Goal: Navigation & Orientation: Find specific page/section

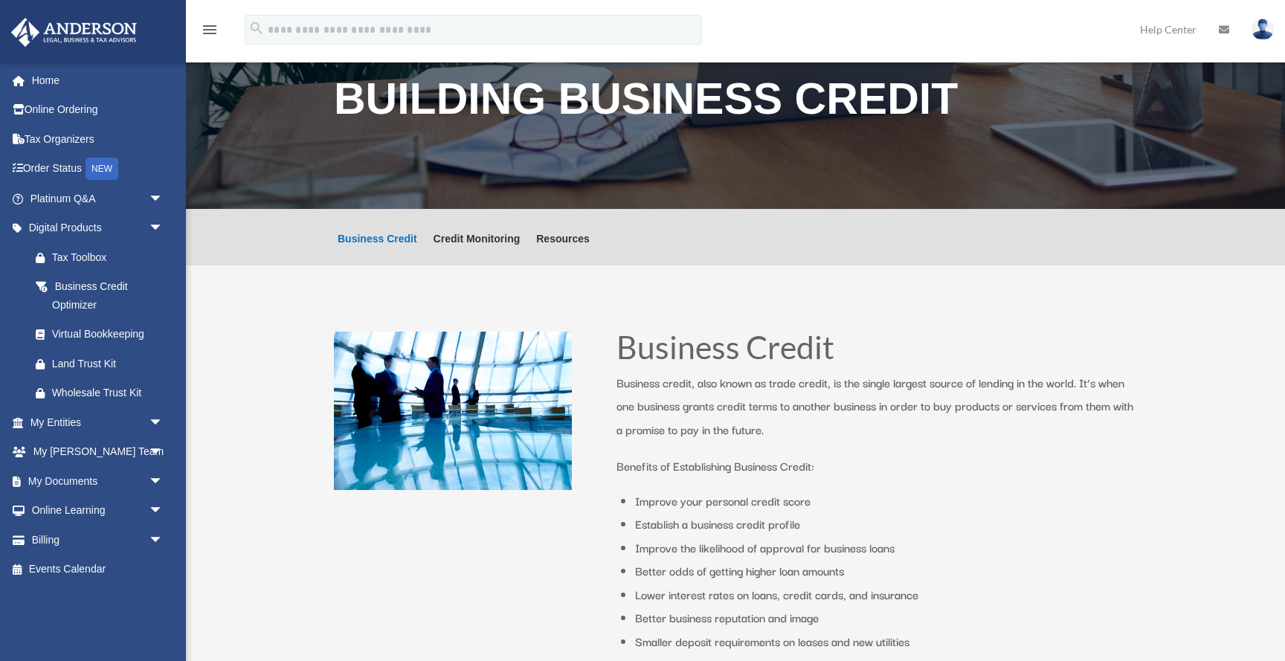
scroll to position [49, 0]
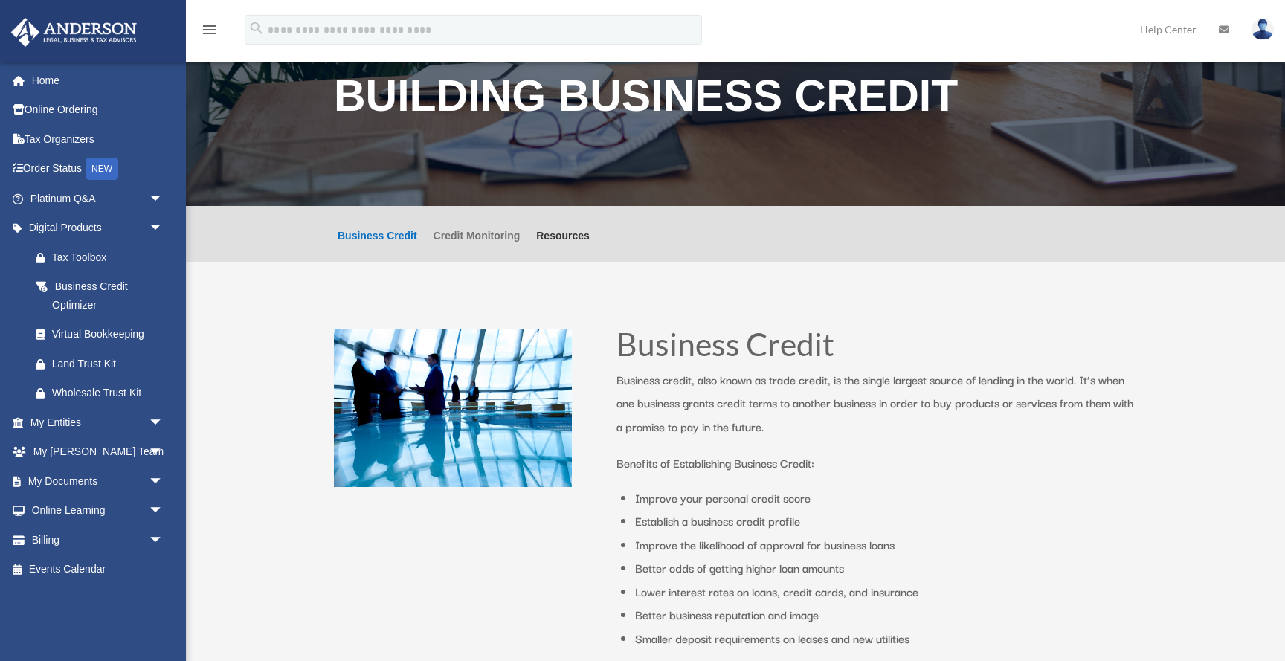
click at [491, 234] on link "Credit Monitoring" at bounding box center [477, 247] width 87 height 32
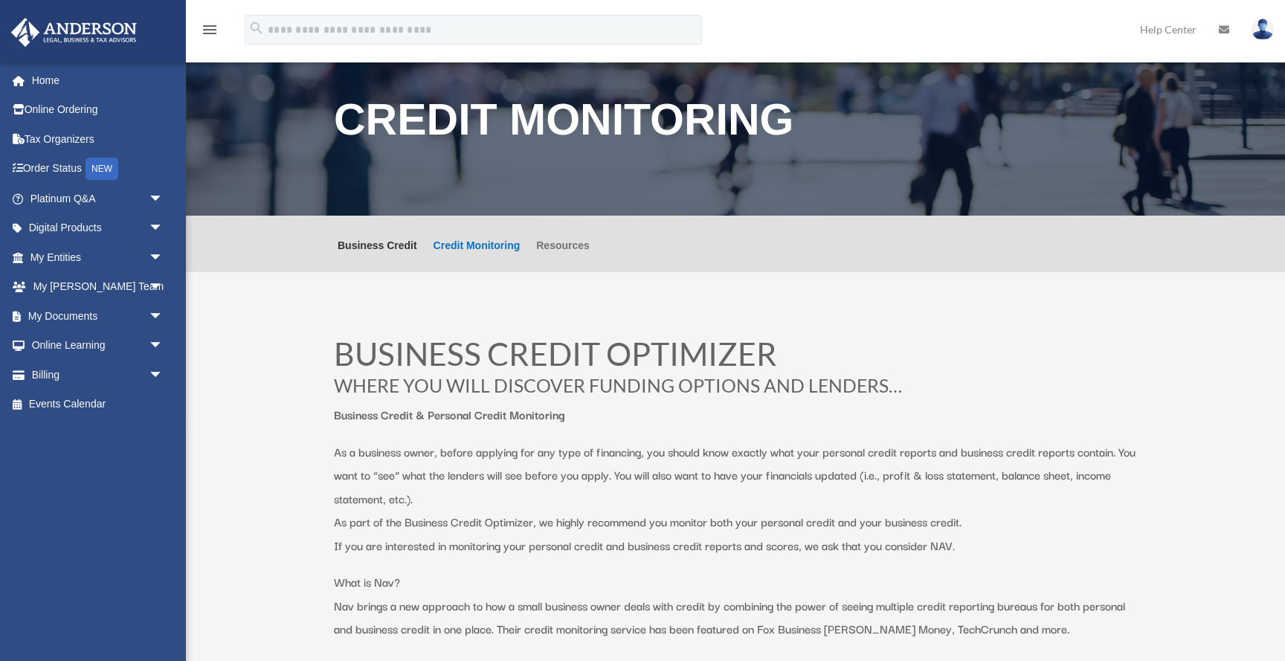
click at [567, 240] on link "Resources" at bounding box center [563, 256] width 54 height 32
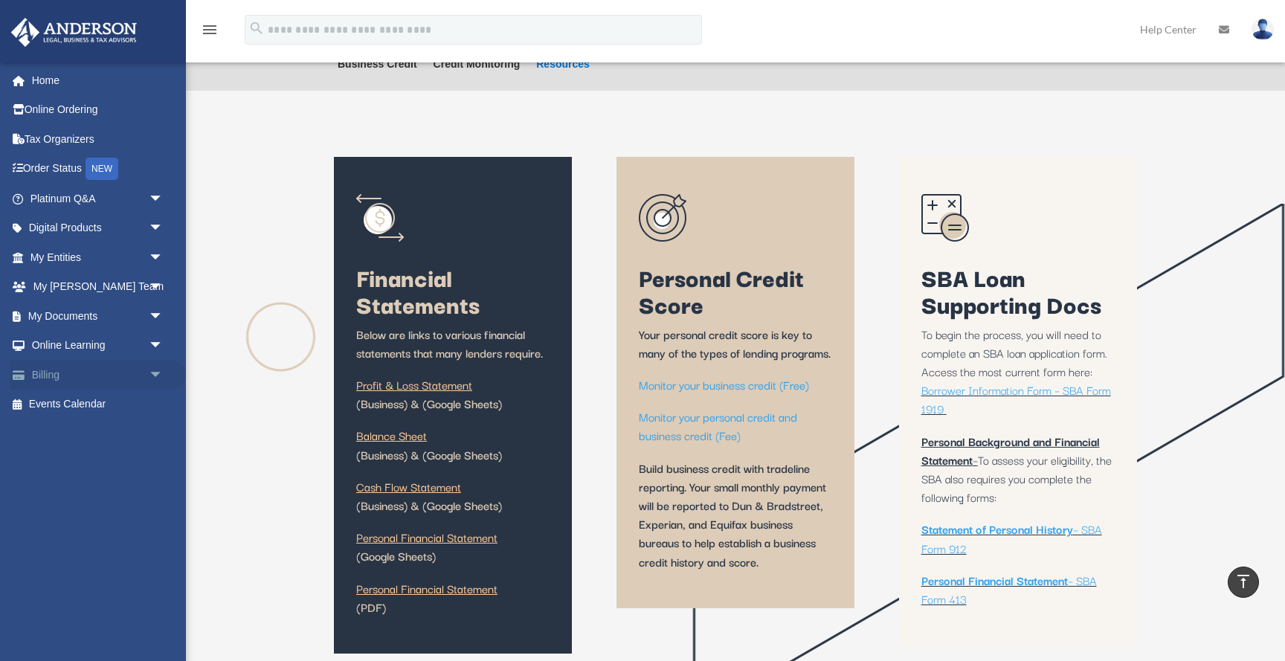
scroll to position [180, 0]
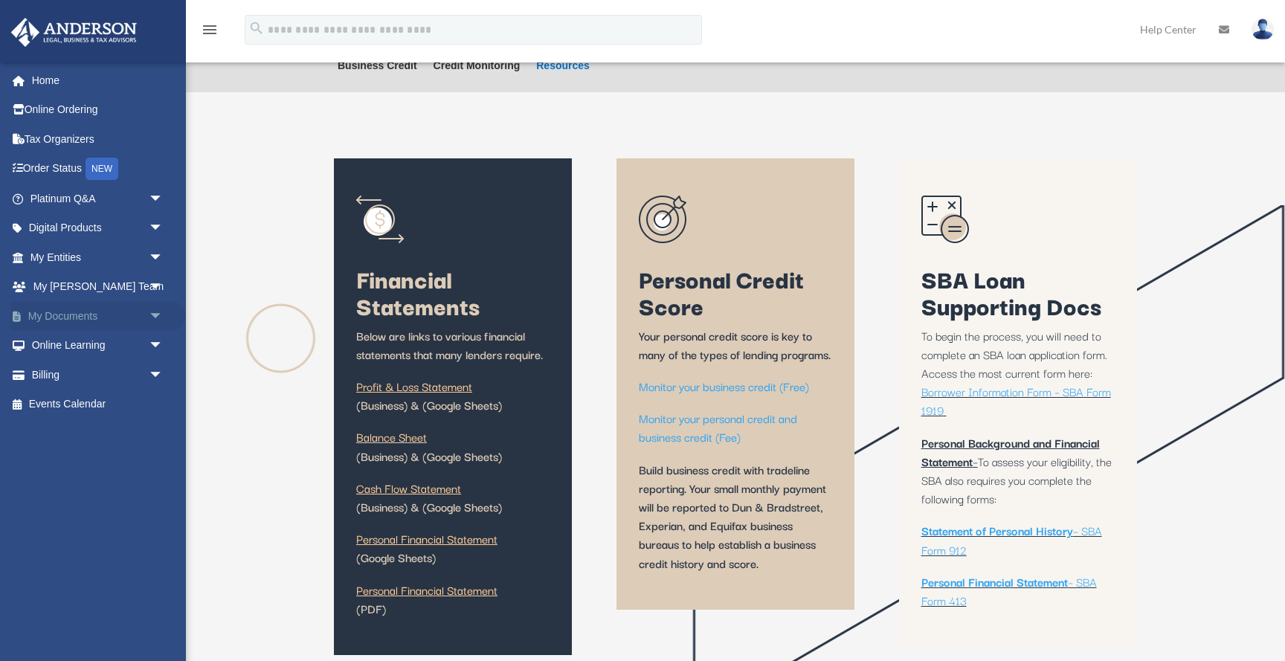
click at [109, 309] on link "My Documents arrow_drop_down" at bounding box center [98, 316] width 176 height 30
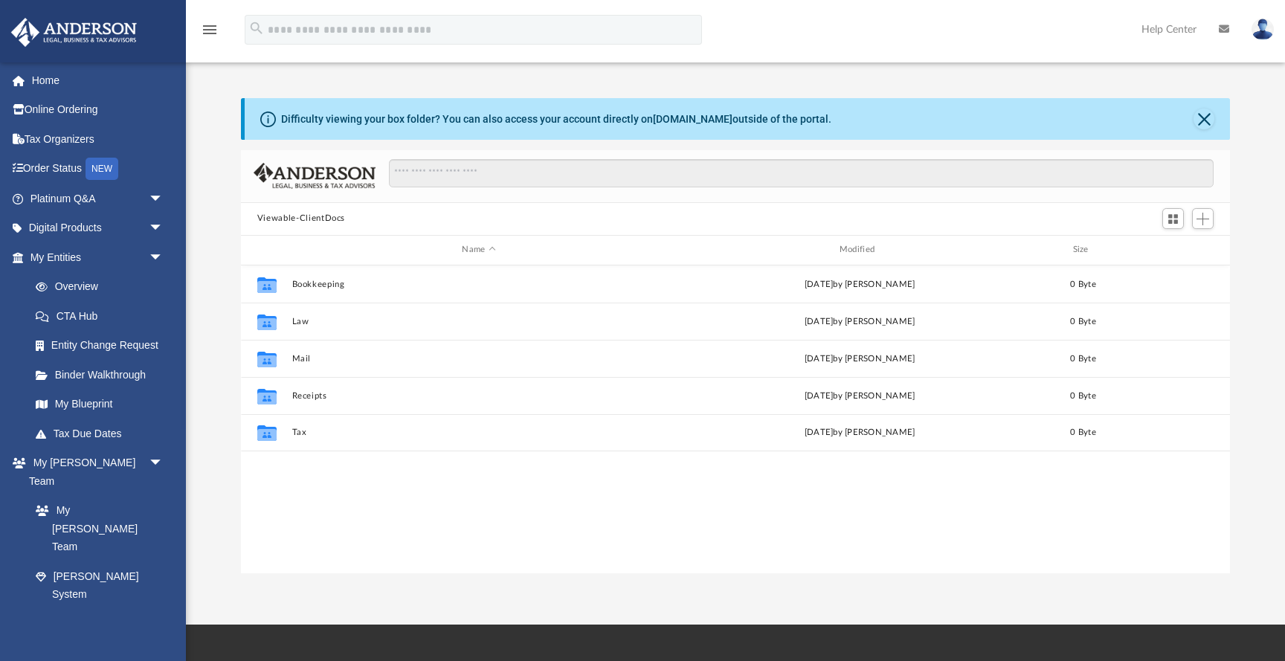
scroll to position [338, 989]
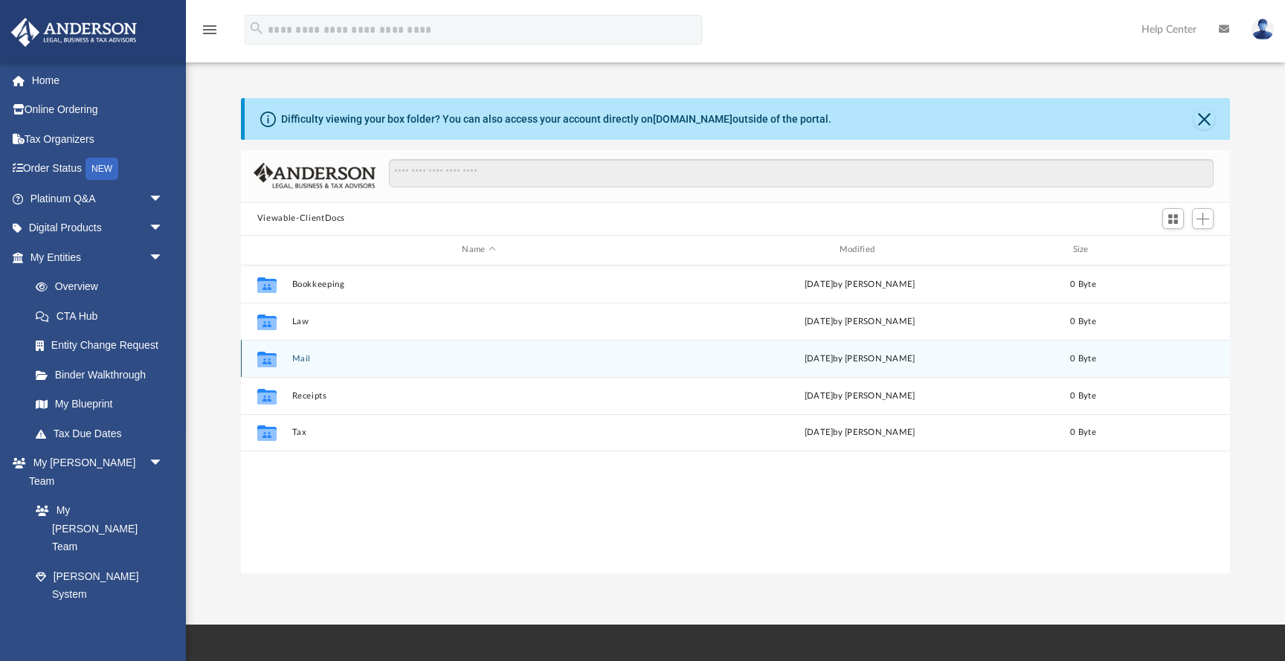
click at [289, 354] on div "Collaborated Folder Mail Wed Aug 6 2025 by Charles Rogler 0 Byte" at bounding box center [735, 358] width 989 height 37
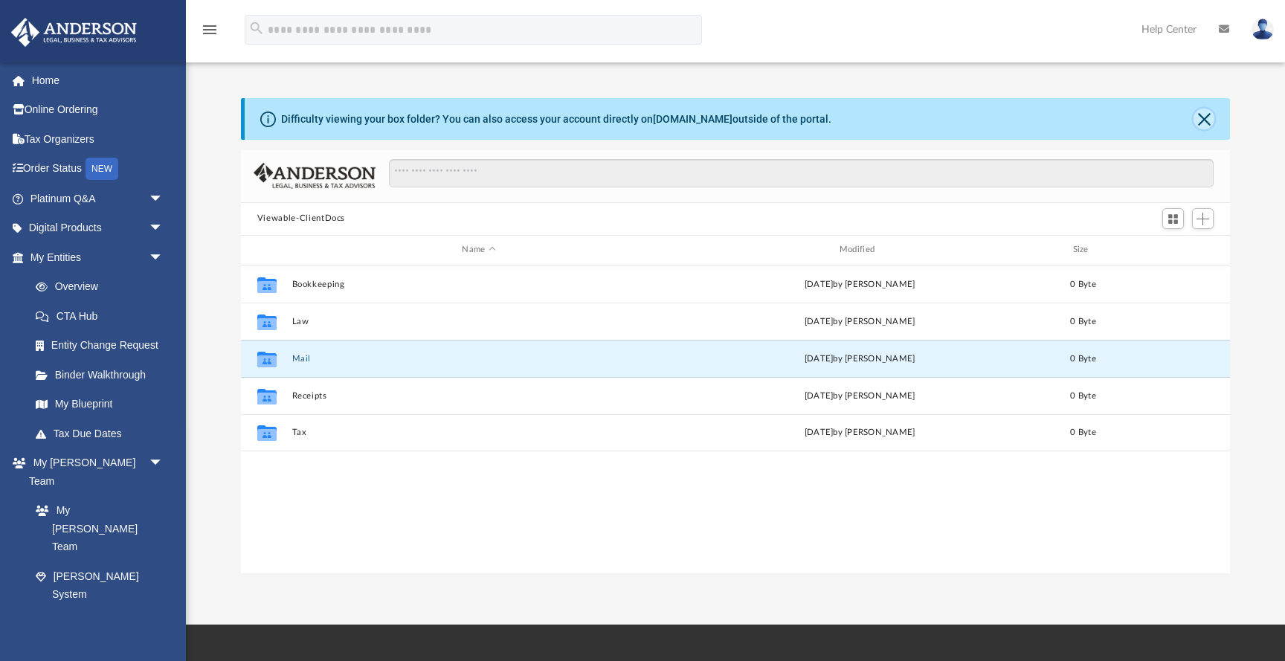
click at [1195, 114] on button "Close" at bounding box center [1204, 119] width 21 height 21
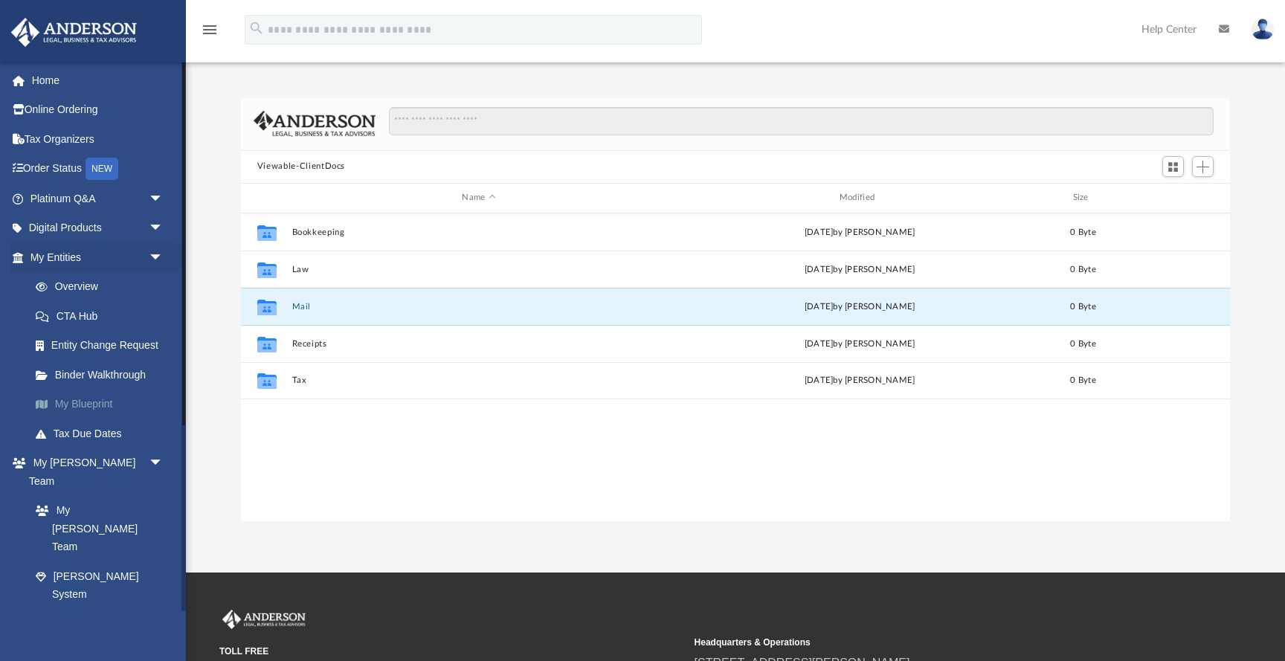
click at [94, 402] on link "My Blueprint" at bounding box center [103, 405] width 165 height 30
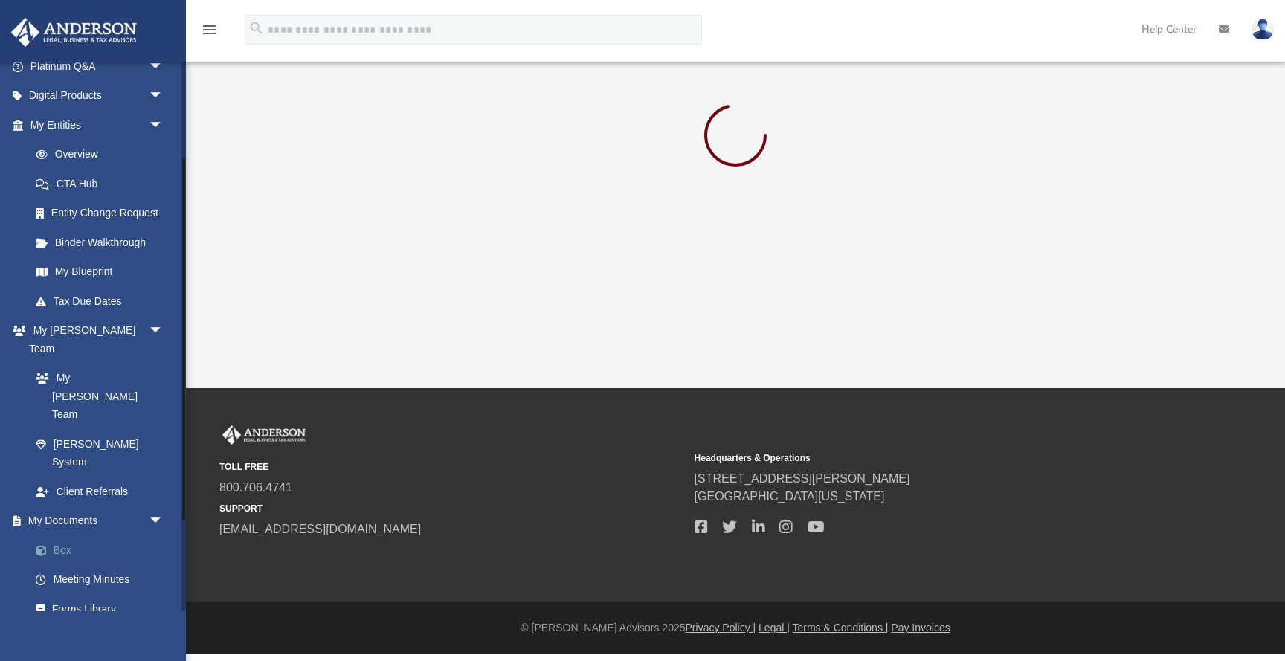
scroll to position [116, 0]
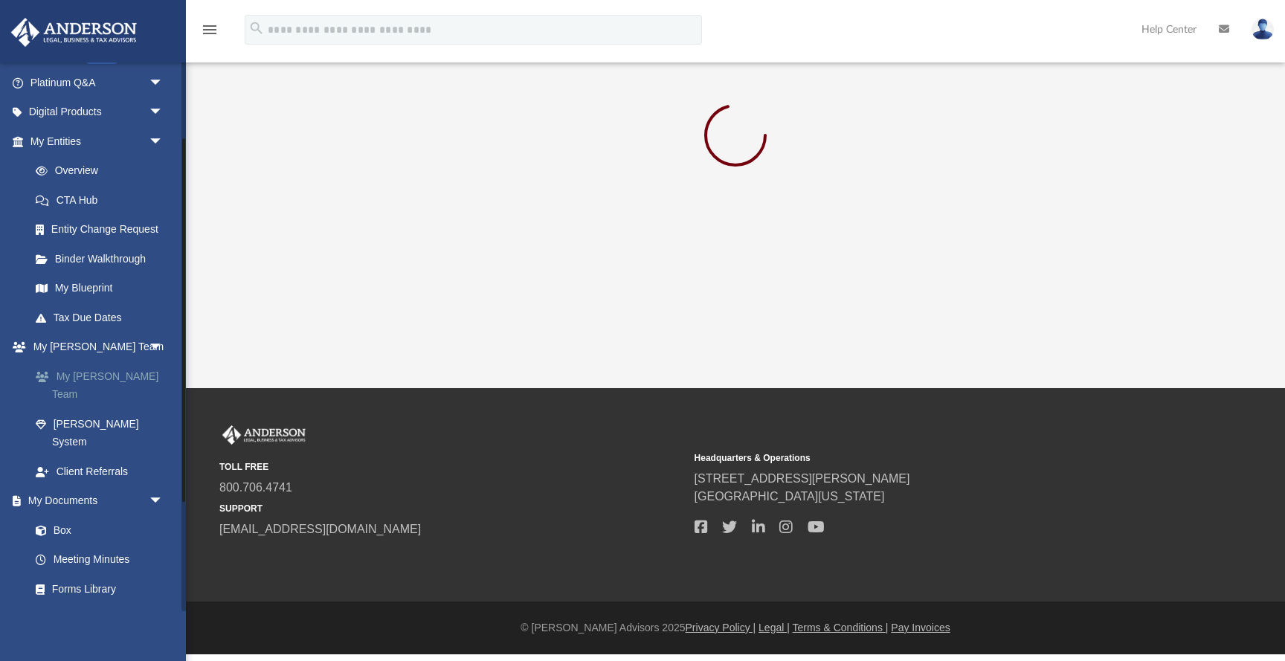
click at [126, 377] on link "My [PERSON_NAME] Team" at bounding box center [103, 385] width 165 height 48
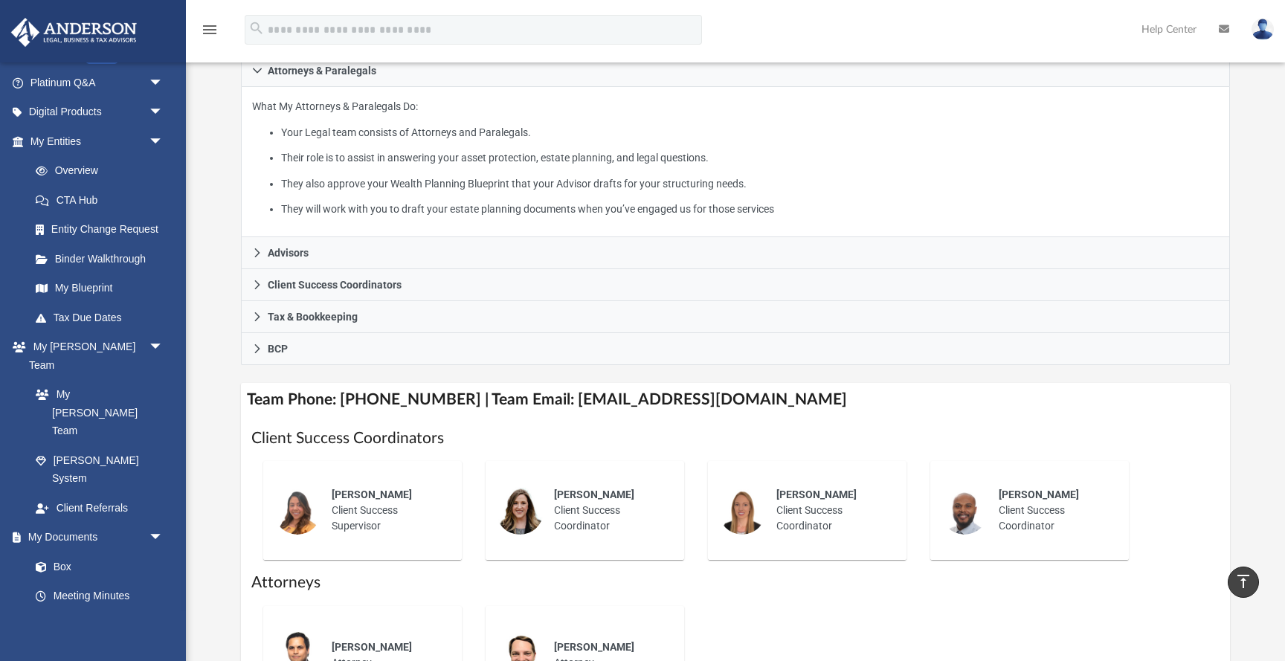
scroll to position [240, 0]
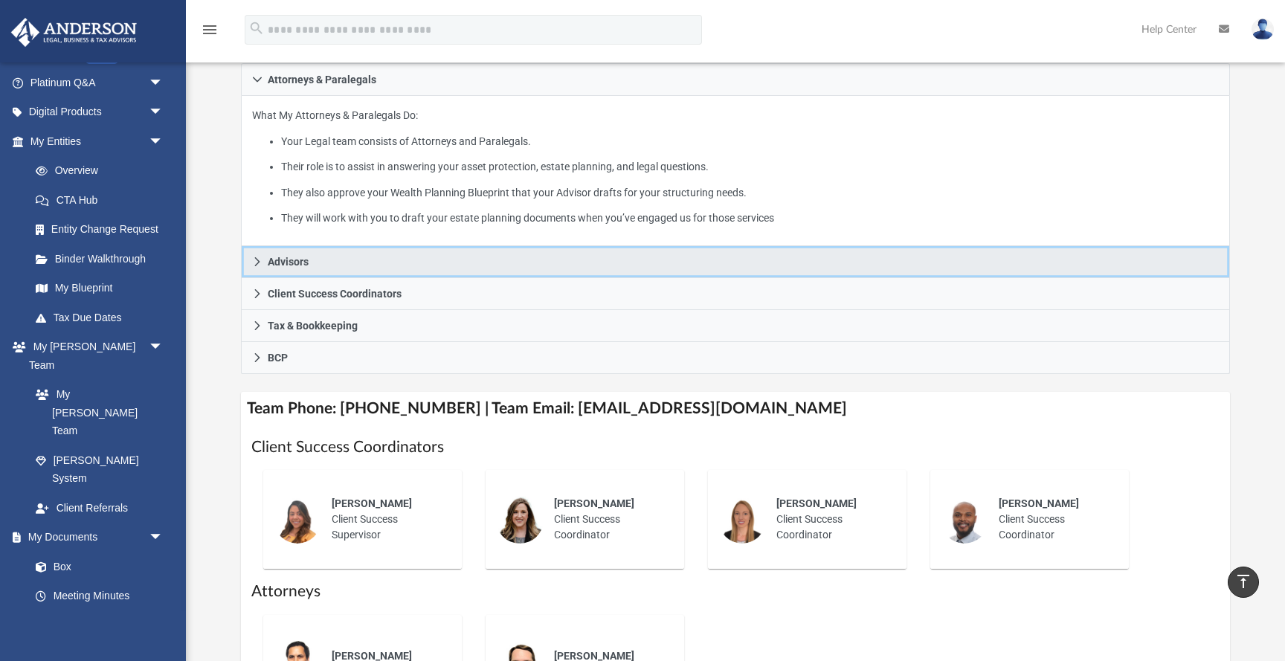
click at [248, 260] on link "Advisors" at bounding box center [735, 262] width 989 height 32
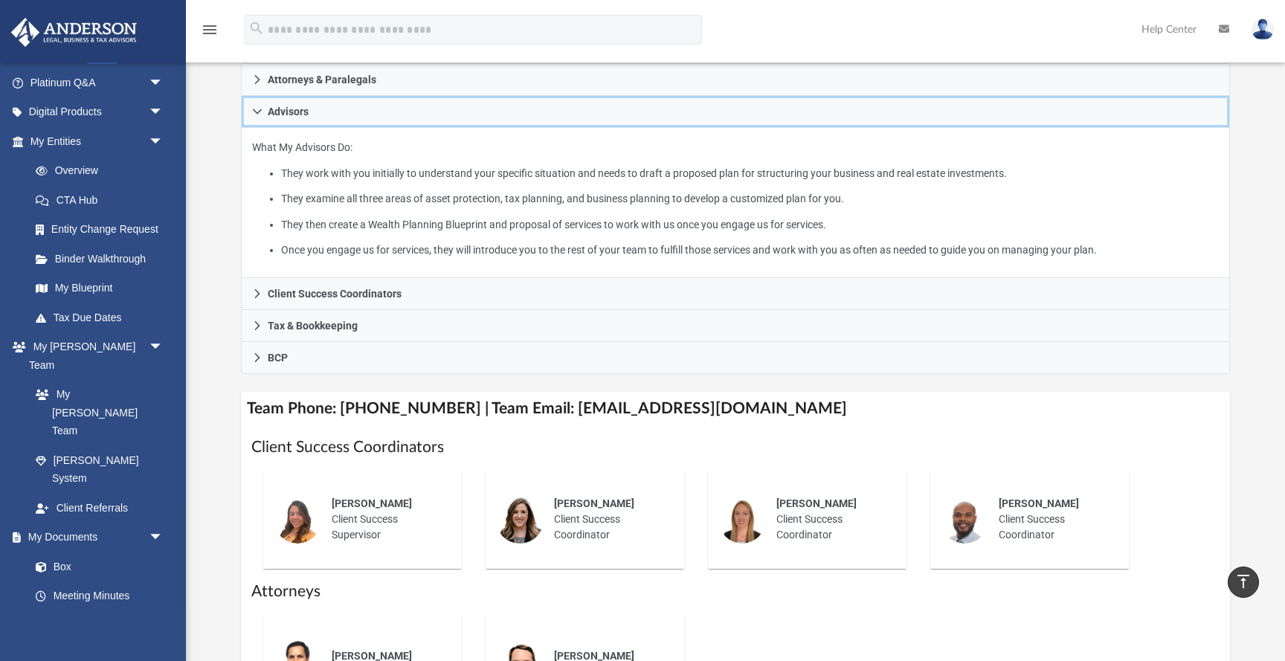
scroll to position [159, 0]
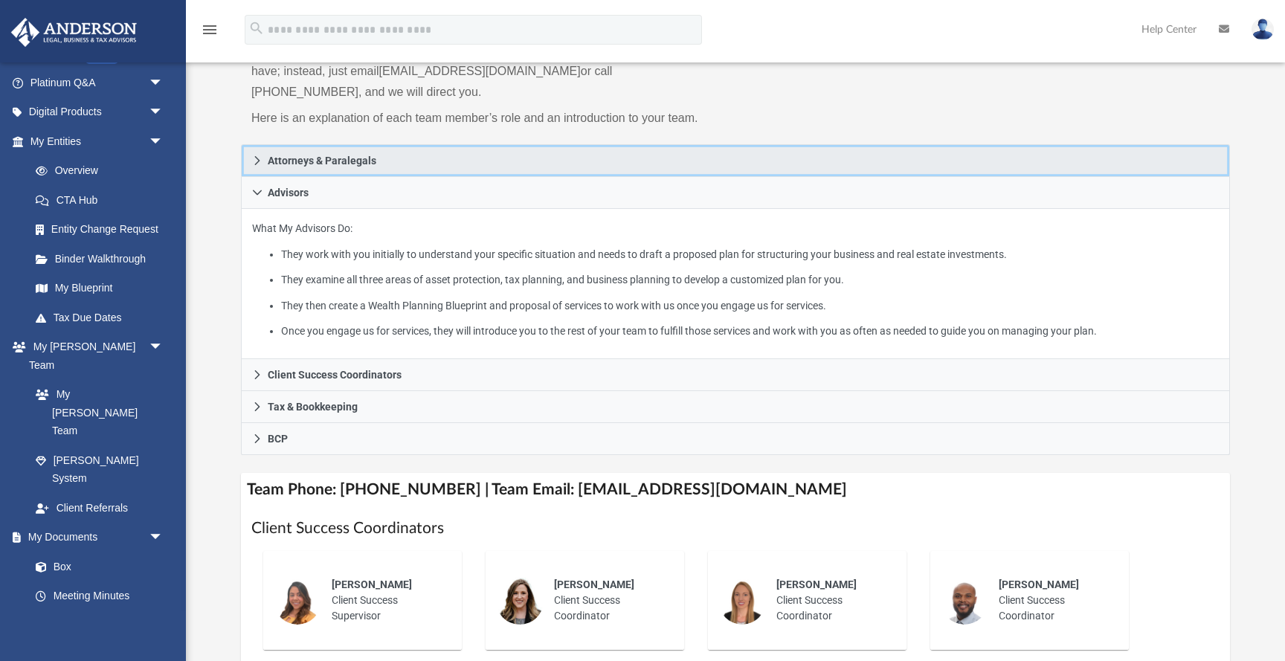
click at [259, 156] on icon at bounding box center [257, 160] width 10 height 10
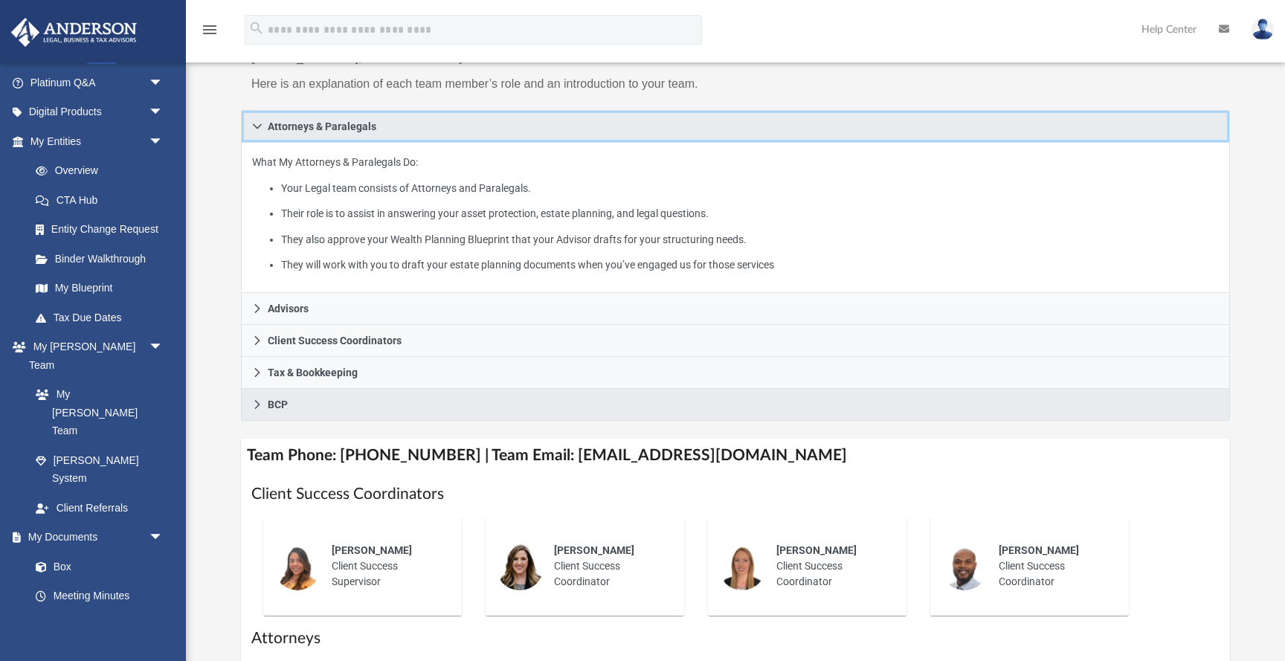
scroll to position [199, 0]
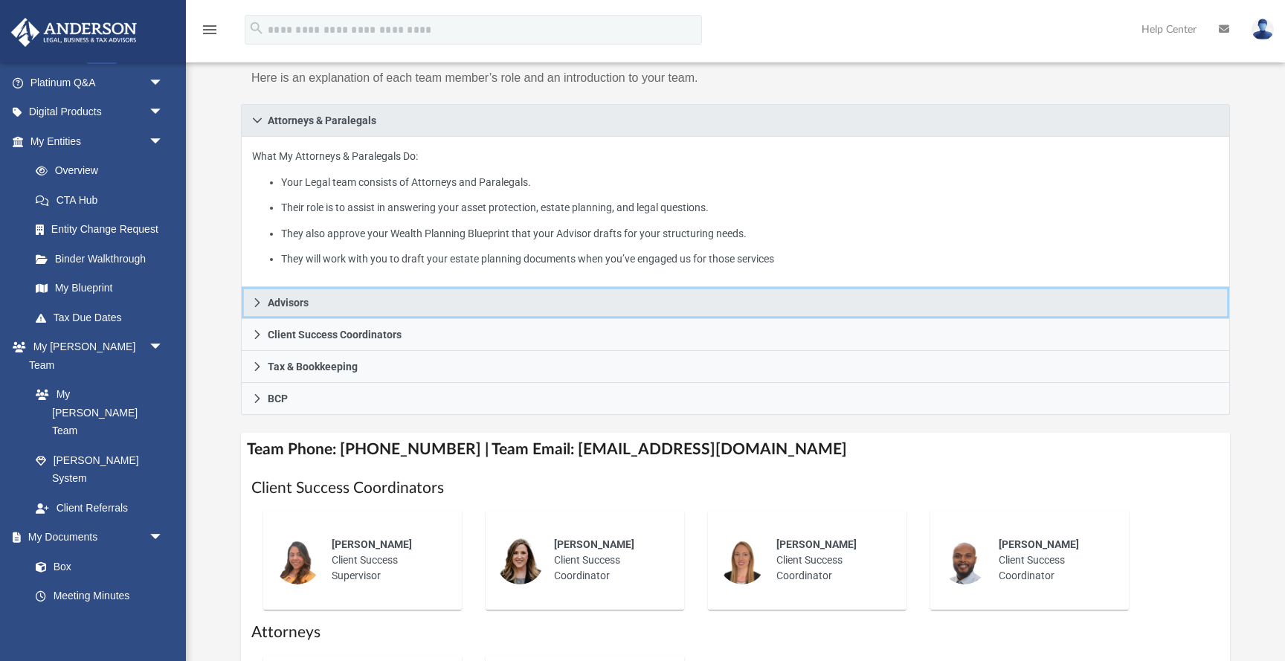
click at [420, 303] on link "Advisors" at bounding box center [735, 303] width 989 height 32
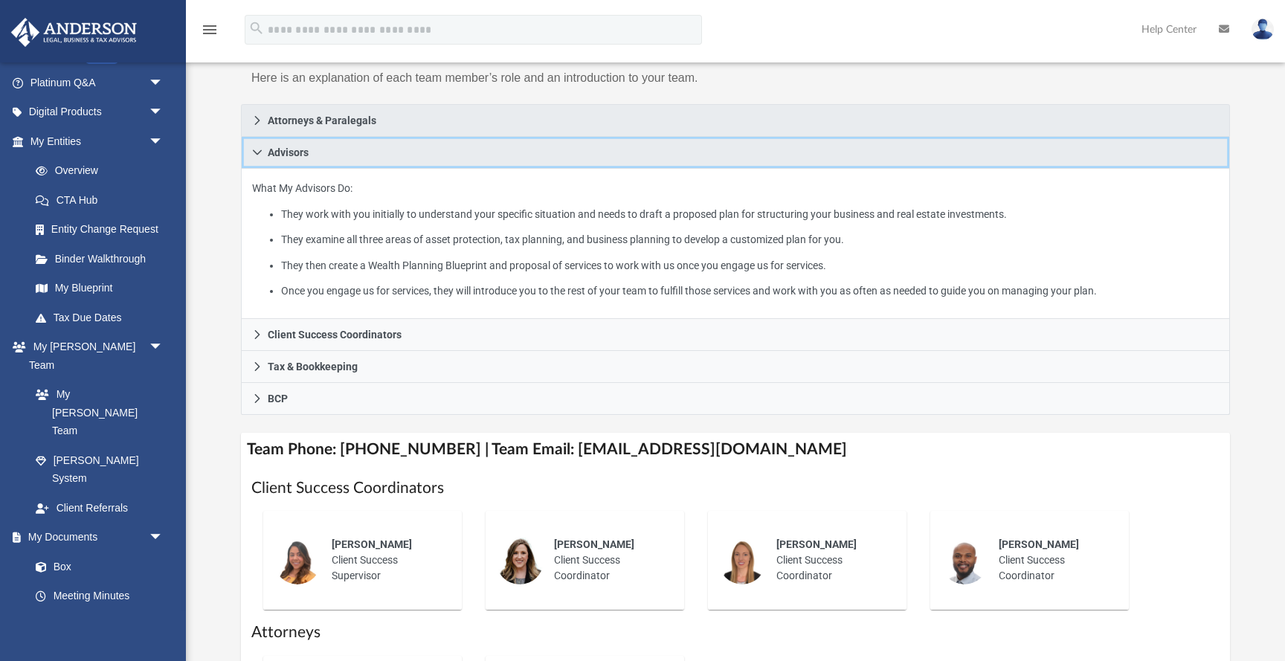
click at [290, 157] on span "Advisors" at bounding box center [288, 152] width 41 height 10
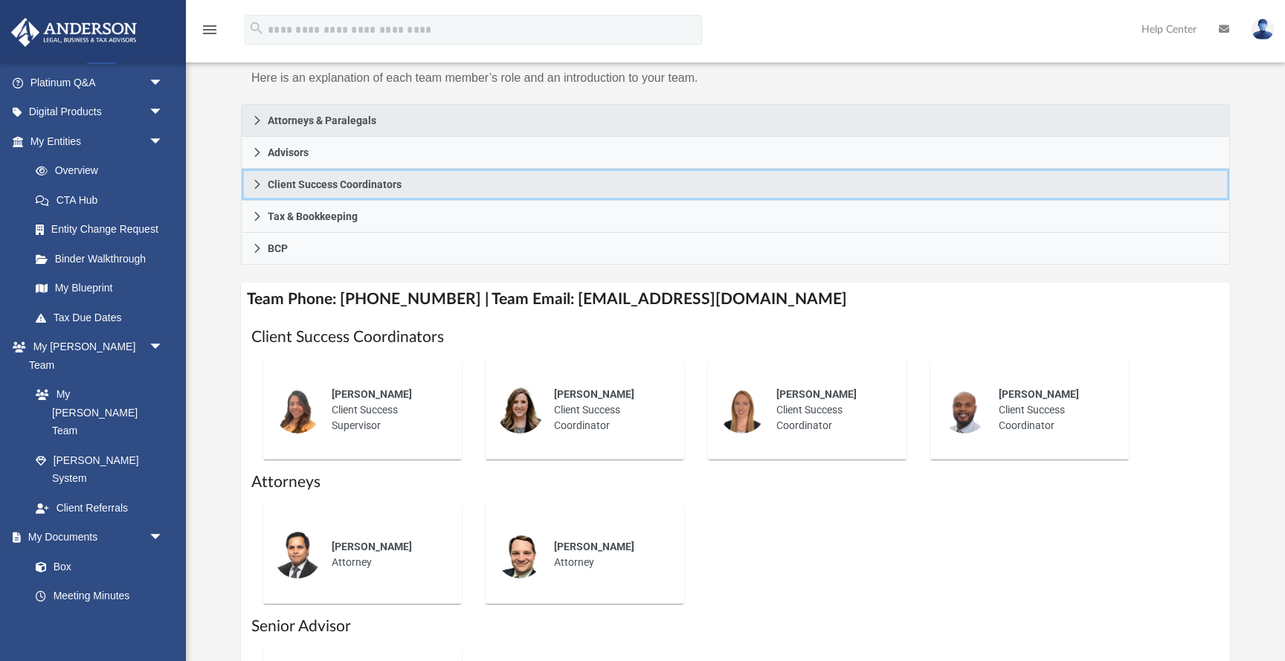
click at [291, 188] on span "Client Success Coordinators" at bounding box center [335, 184] width 134 height 10
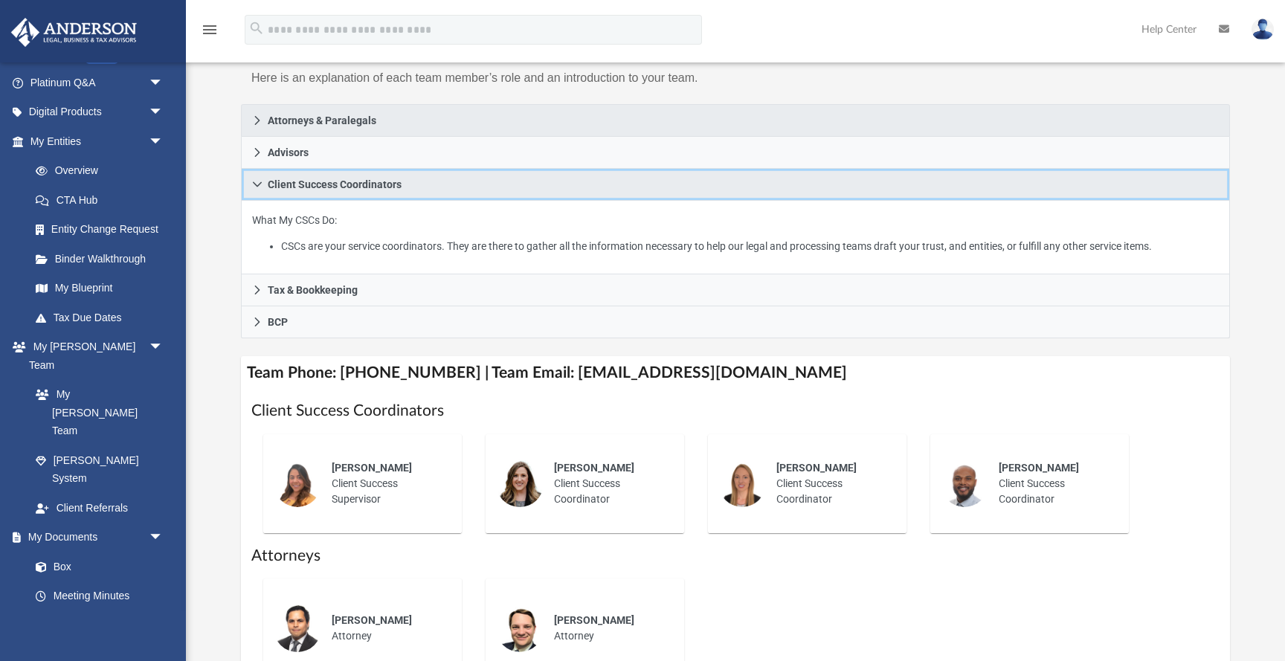
click at [308, 193] on link "Client Success Coordinators" at bounding box center [735, 185] width 989 height 32
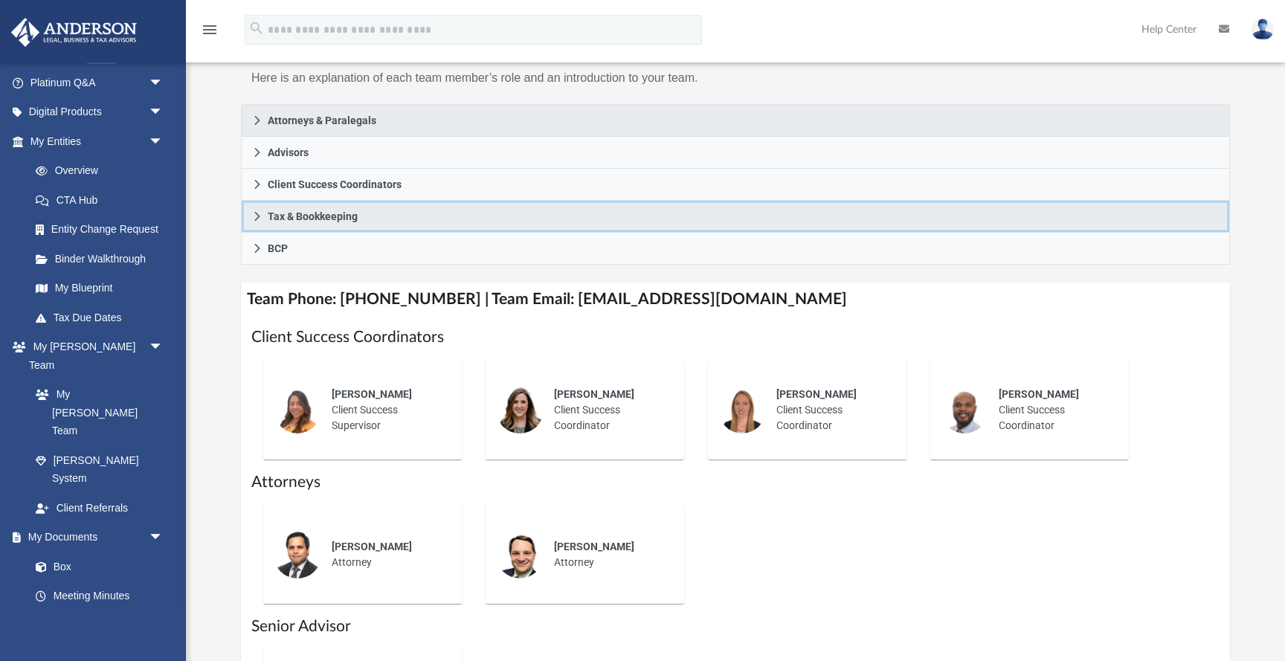
click at [307, 222] on link "Tax & Bookkeeping" at bounding box center [735, 217] width 989 height 32
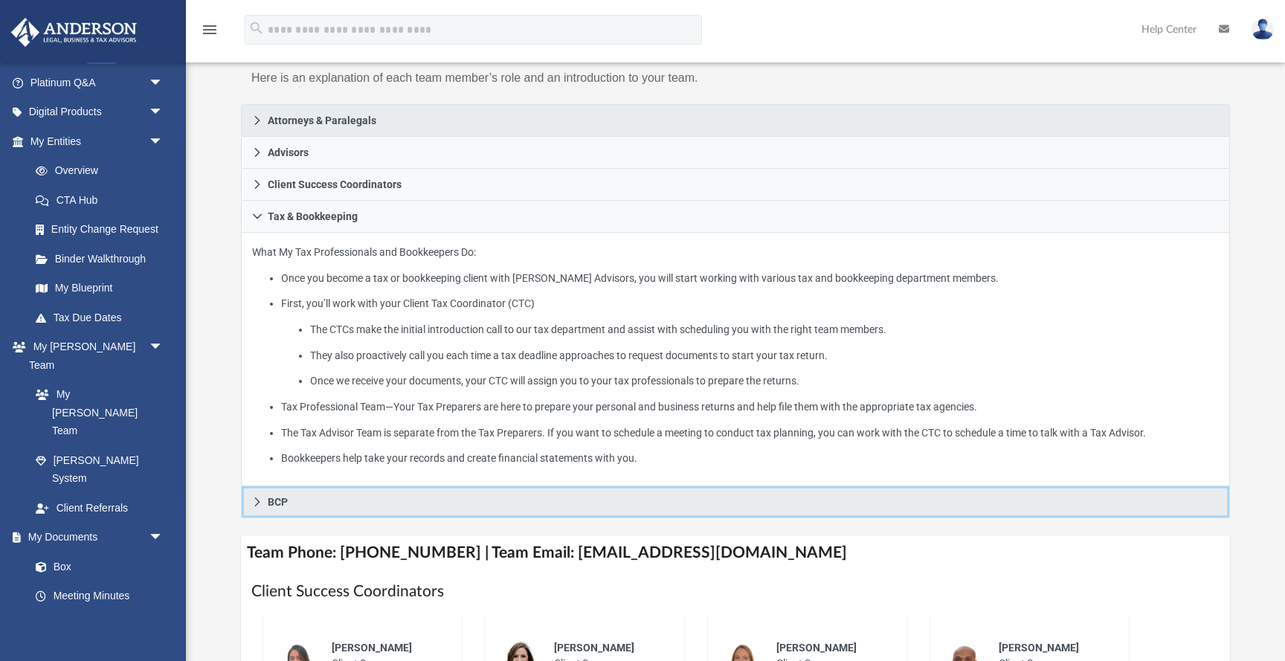
click at [385, 489] on link "BCP" at bounding box center [735, 502] width 989 height 32
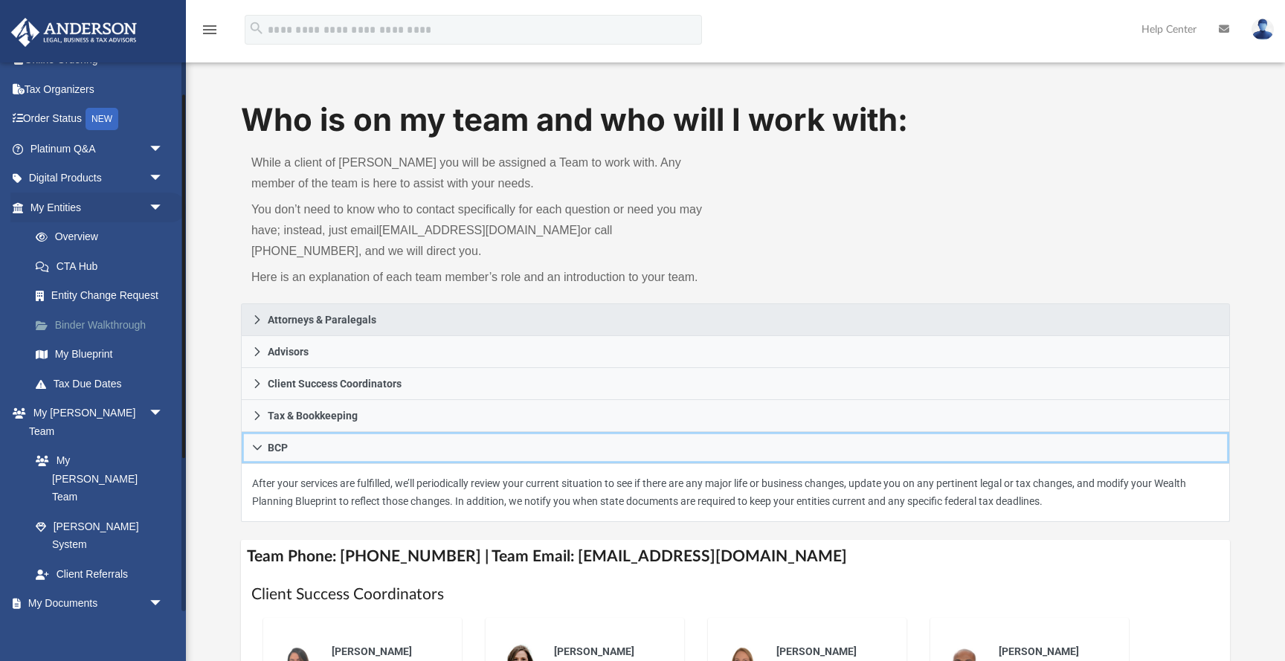
scroll to position [51, 0]
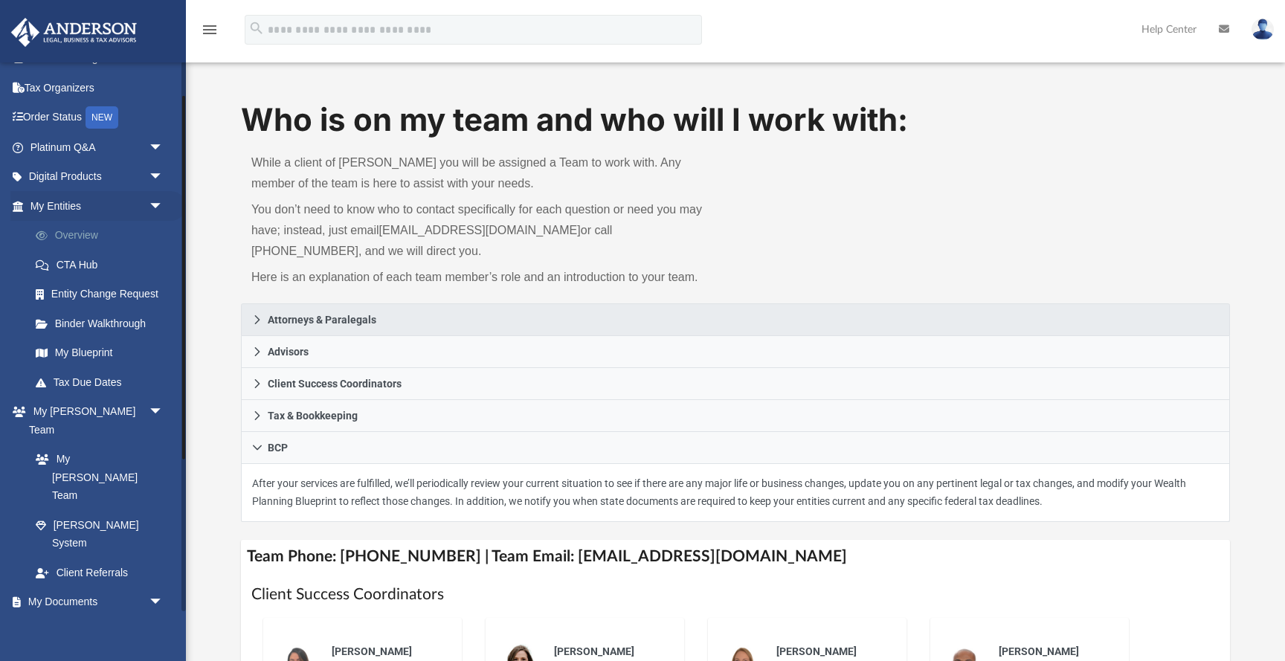
click at [83, 230] on link "Overview" at bounding box center [103, 236] width 165 height 30
